Goal: Find specific page/section

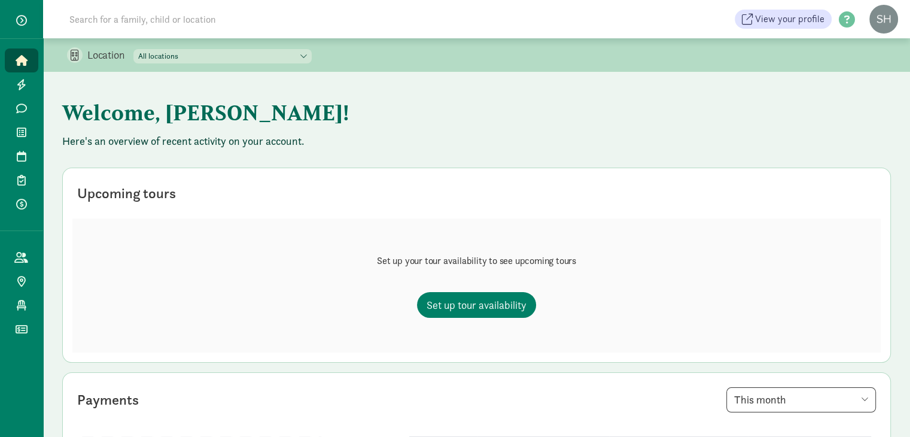
click at [246, 24] on input at bounding box center [230, 19] width 336 height 24
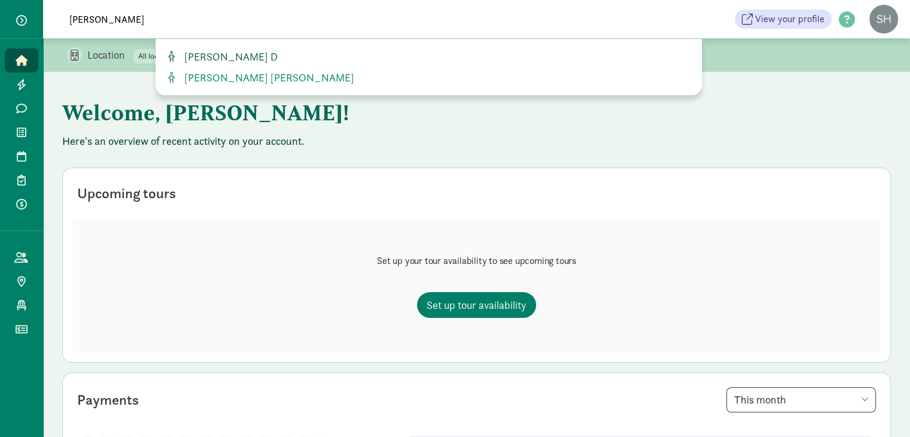
type input "[PERSON_NAME]"
click at [209, 56] on span "[PERSON_NAME] D" at bounding box center [228, 57] width 98 height 14
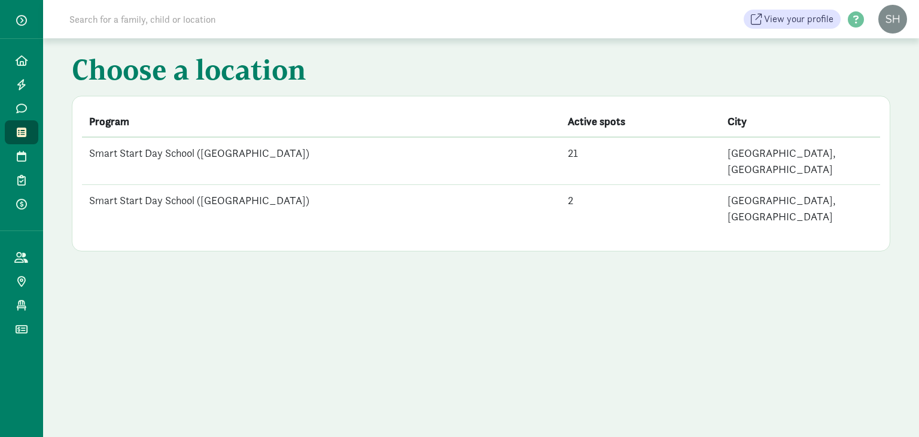
click at [268, 25] on input at bounding box center [230, 19] width 336 height 24
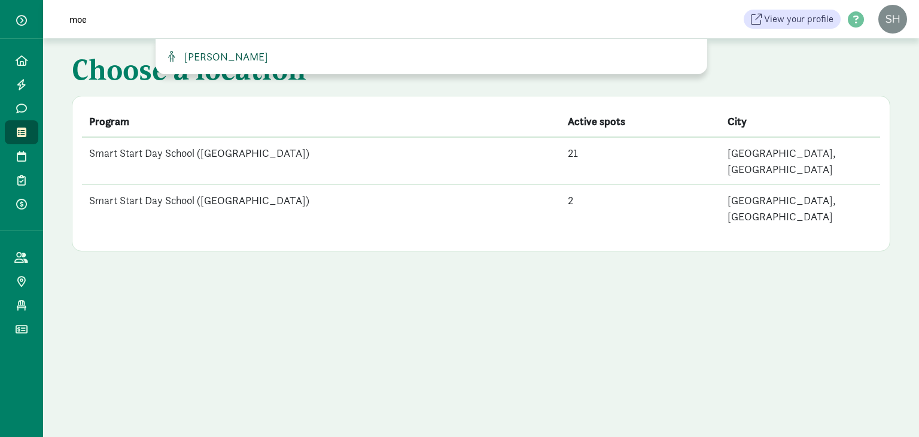
type input "moe"
click at [267, 54] on span "Moe Enyedy-Gruber" at bounding box center [223, 57] width 89 height 14
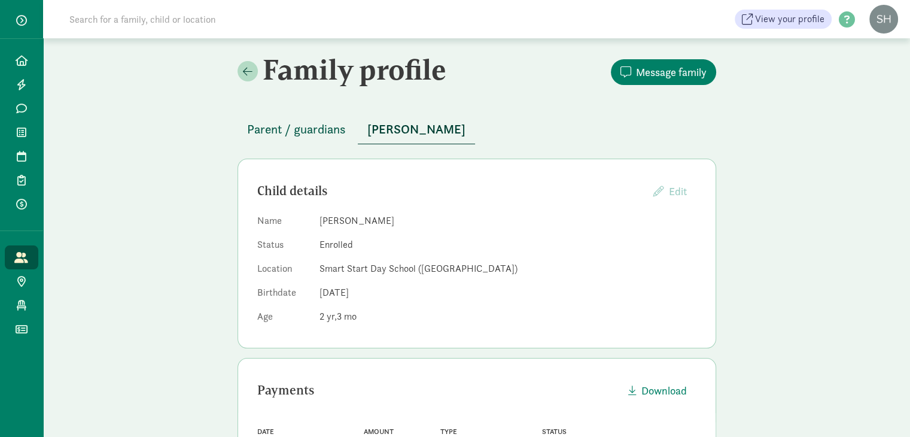
click at [321, 123] on span "Parent / guardians" at bounding box center [296, 129] width 99 height 19
